Goal: Information Seeking & Learning: Learn about a topic

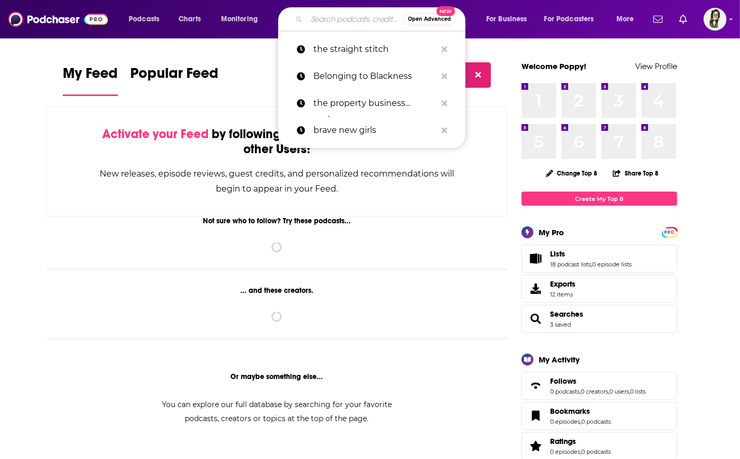
click at [355, 19] on input "Search podcasts, credits, & more..." at bounding box center [355, 19] width 96 height 17
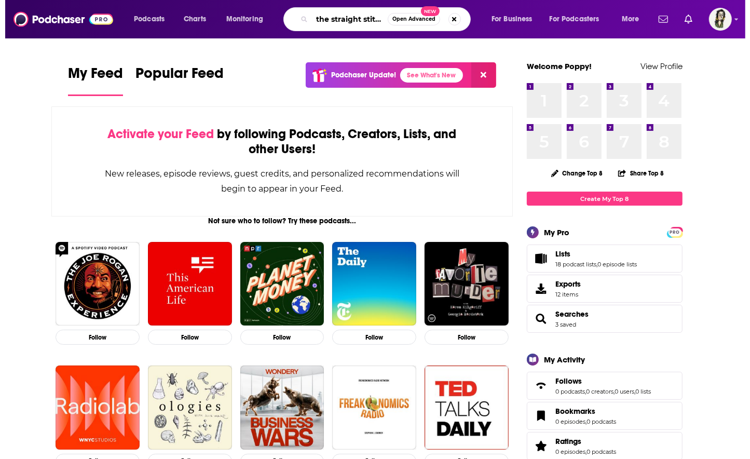
scroll to position [0, 1]
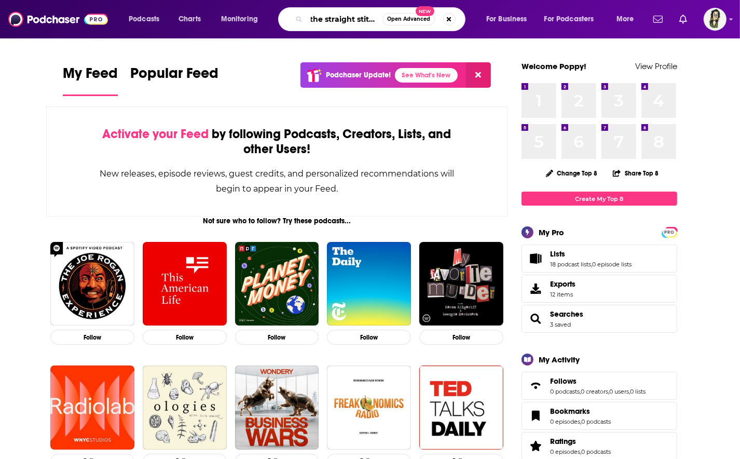
type input "the straight stitch"
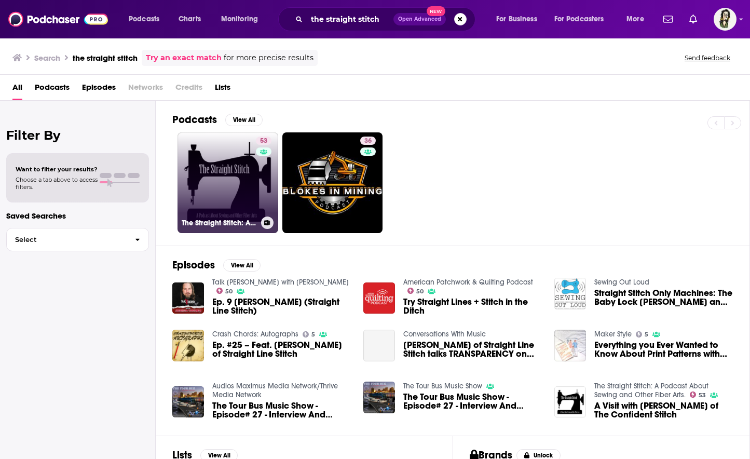
click at [225, 171] on link "53 The Straight Stitch: A Podcast About Sewing and Other Fiber Arts." at bounding box center [227, 182] width 101 height 101
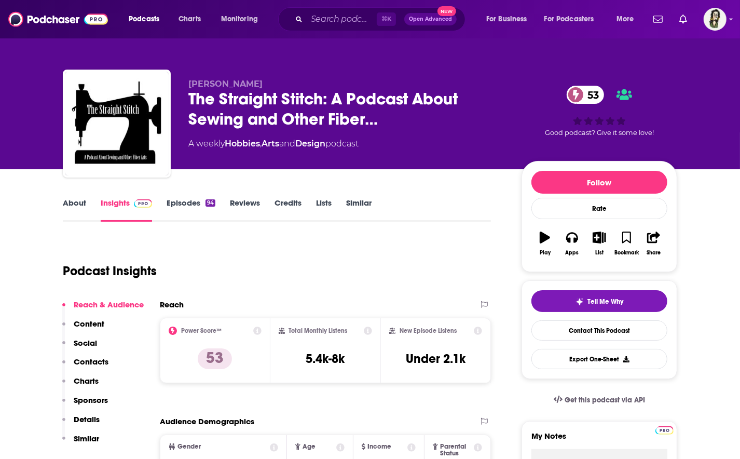
click at [170, 199] on link "Episodes 94" at bounding box center [191, 210] width 49 height 24
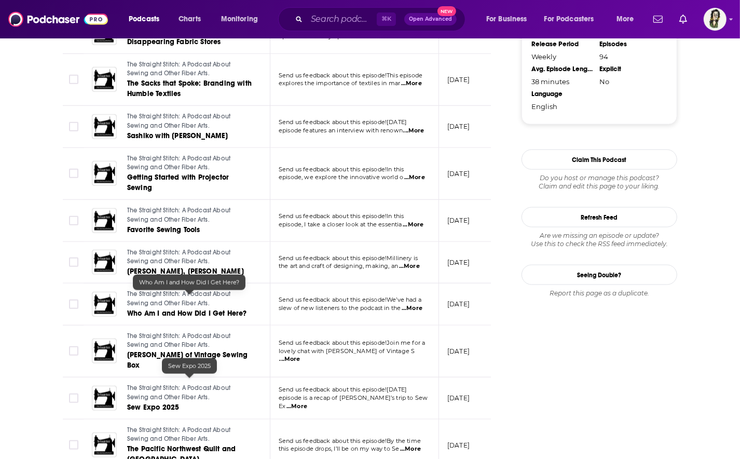
scroll to position [1079, 0]
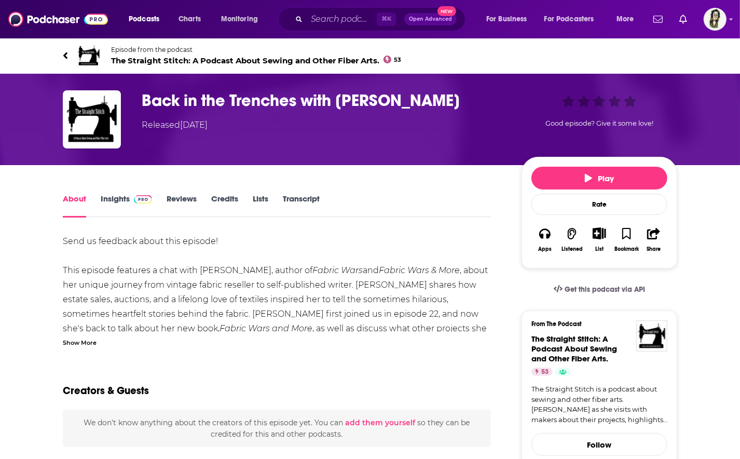
click at [78, 342] on div "Show More" at bounding box center [80, 342] width 34 height 10
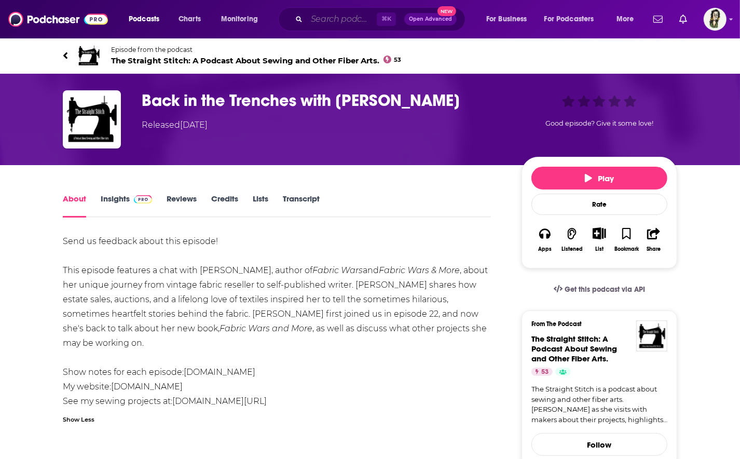
click at [353, 19] on input "Search podcasts, credits, & more..." at bounding box center [342, 19] width 70 height 17
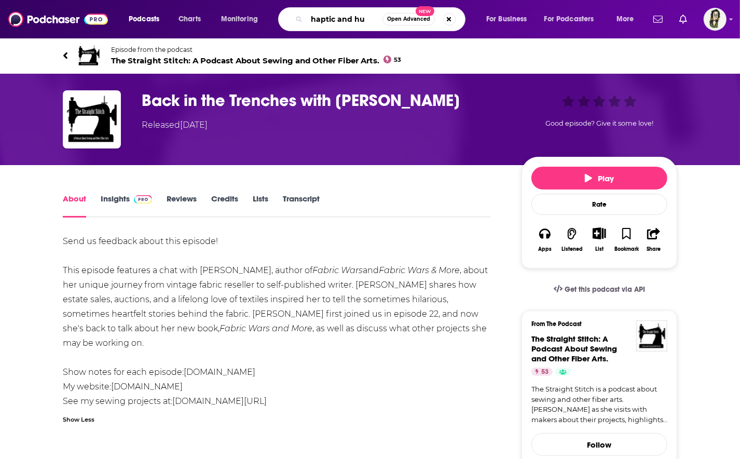
type input "haptic and hue"
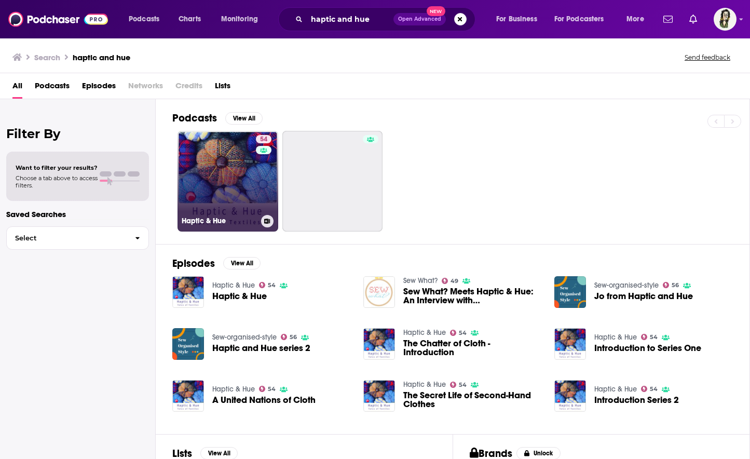
click at [218, 181] on link "54 Haptic & Hue" at bounding box center [227, 181] width 101 height 101
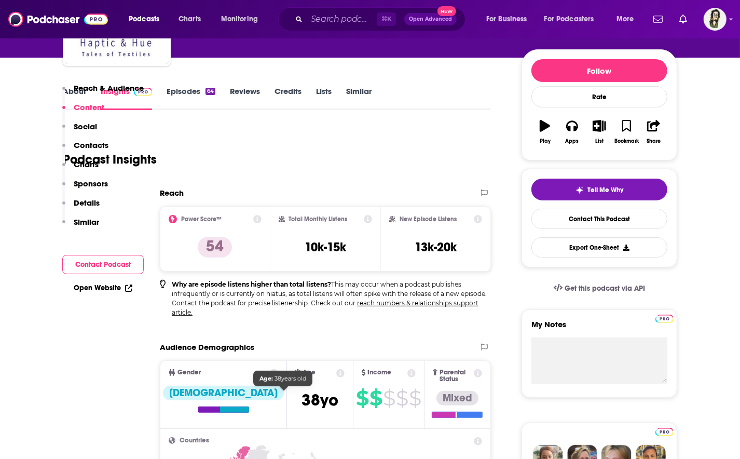
scroll to position [82, 0]
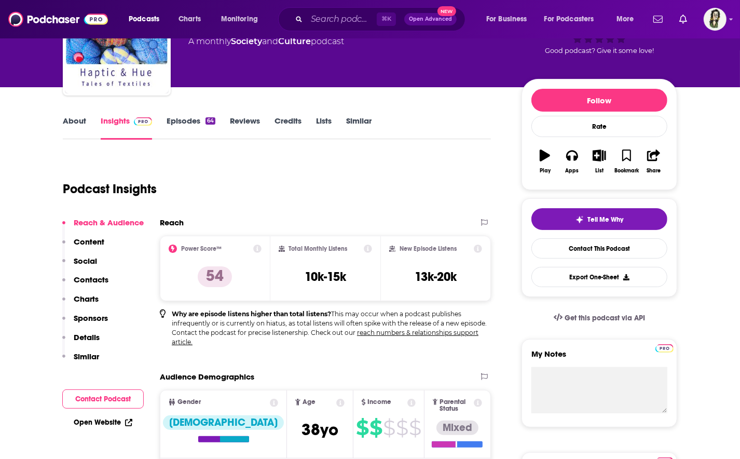
click at [76, 127] on link "About" at bounding box center [74, 128] width 23 height 24
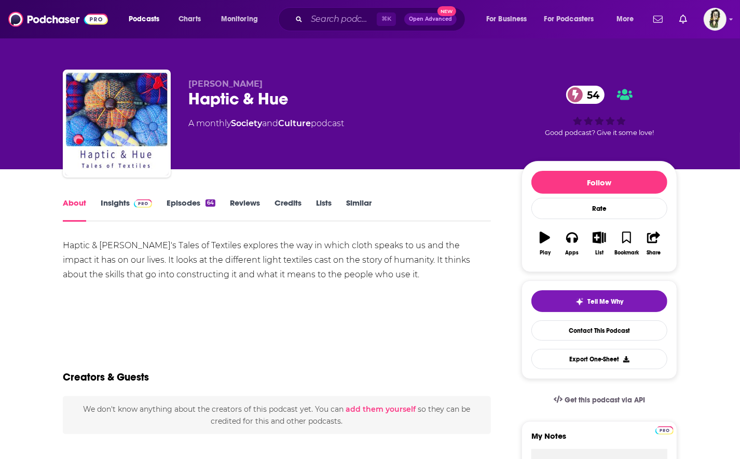
click at [127, 253] on div "Haptic & Hue's Tales of Textiles explores the way in which cloth speaks to us a…" at bounding box center [277, 260] width 428 height 44
click at [251, 285] on div "Haptic & Hue's Tales of Textiles explores the way in which cloth speaks to us a…" at bounding box center [277, 274] width 428 height 73
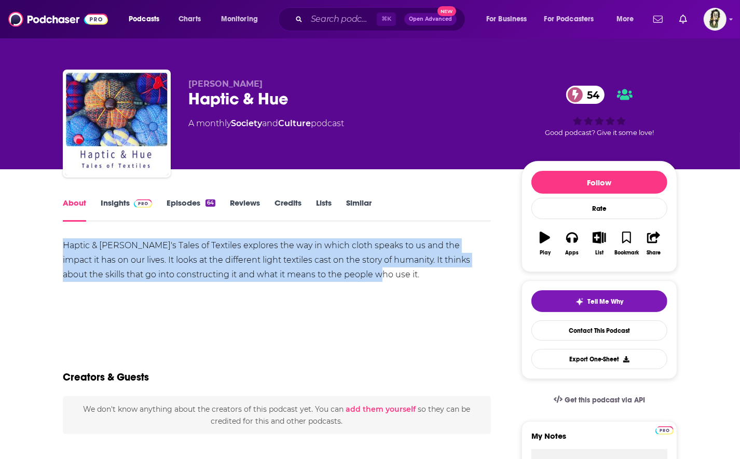
drag, startPoint x: 343, startPoint y: 274, endPoint x: 53, endPoint y: 250, distance: 291.1
copy div "Haptic & Hue's Tales of Textiles explores the way in which cloth speaks to us a…"
